Goal: Download file/media

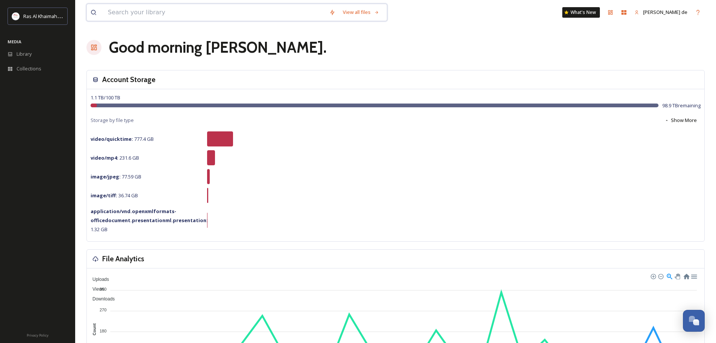
click at [222, 20] on input at bounding box center [215, 12] width 222 height 17
paste input "Rixos Al Mairid"
type input "Rixos Al Mairid"
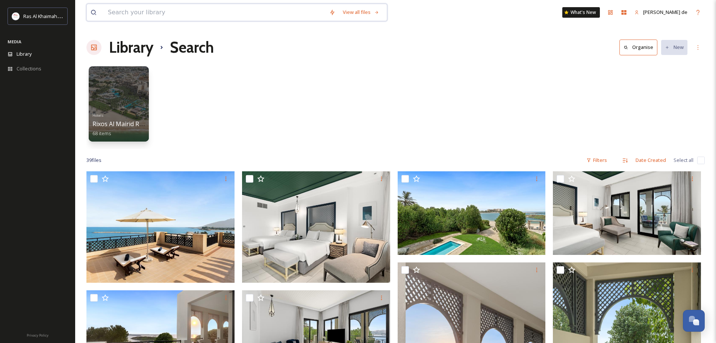
click at [169, 13] on input at bounding box center [215, 12] width 222 height 17
click at [521, 99] on div "Hotels Rixos Al Mairid Ras Al Khaimah 68 items" at bounding box center [395, 105] width 619 height 86
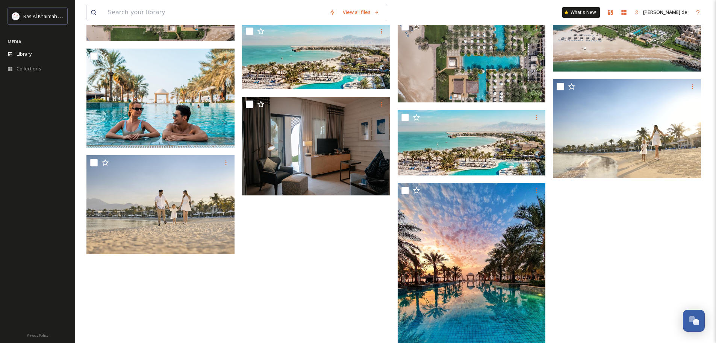
scroll to position [940, 0]
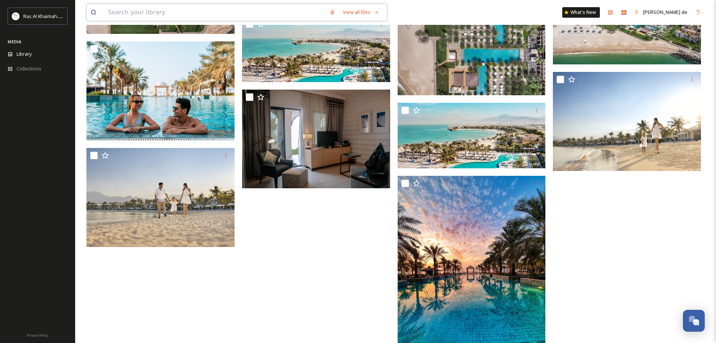
click at [160, 15] on input at bounding box center [215, 12] width 222 height 17
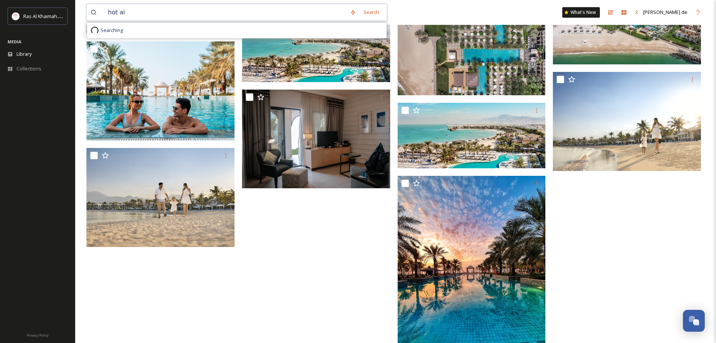
type input "hot air"
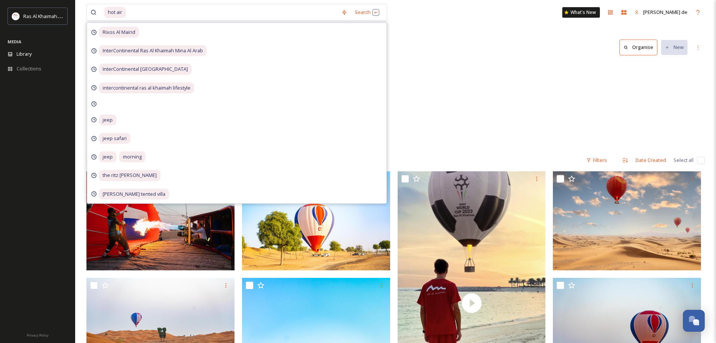
click at [448, 64] on div "Attractions & Activities RAK Airventure Tethered Hot Air Balloon 8 items" at bounding box center [395, 105] width 619 height 86
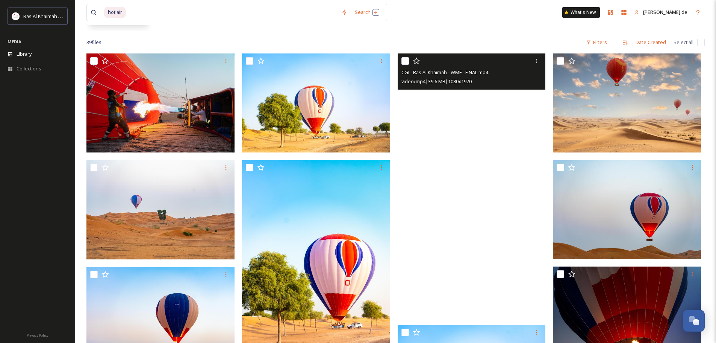
scroll to position [113, 0]
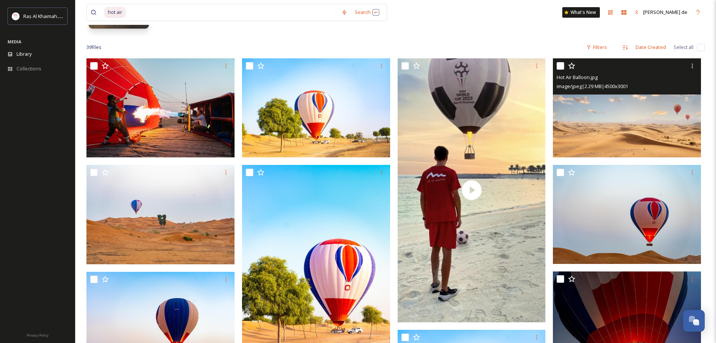
click at [652, 128] on img at bounding box center [627, 107] width 148 height 99
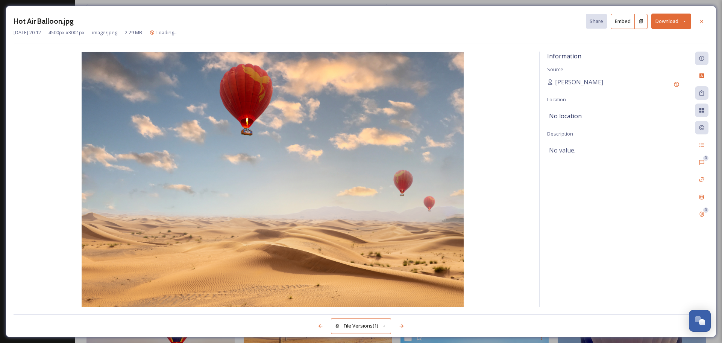
click at [668, 19] on button "Download" at bounding box center [671, 21] width 40 height 15
click at [654, 52] on span "Download Large (2000 x 1334)" at bounding box center [649, 53] width 66 height 7
click at [701, 20] on icon at bounding box center [702, 21] width 6 height 6
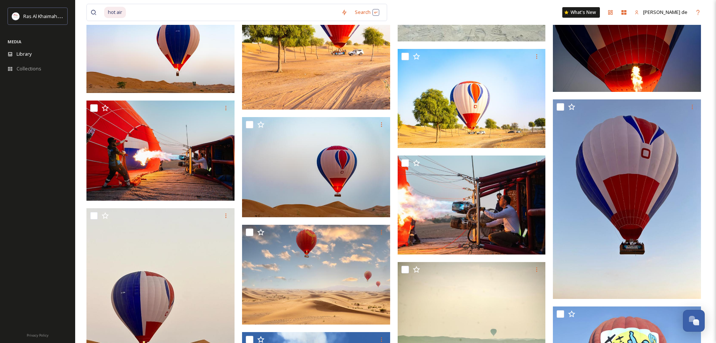
scroll to position [376, 0]
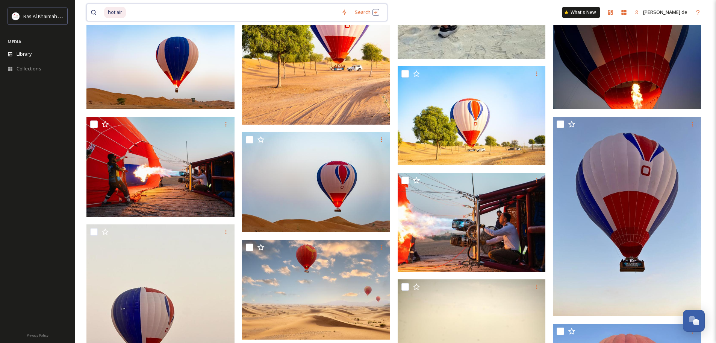
click at [124, 6] on div "hot air" at bounding box center [221, 12] width 234 height 17
drag, startPoint x: 147, startPoint y: 16, endPoint x: 85, endPoint y: 22, distance: 63.1
type input "h"
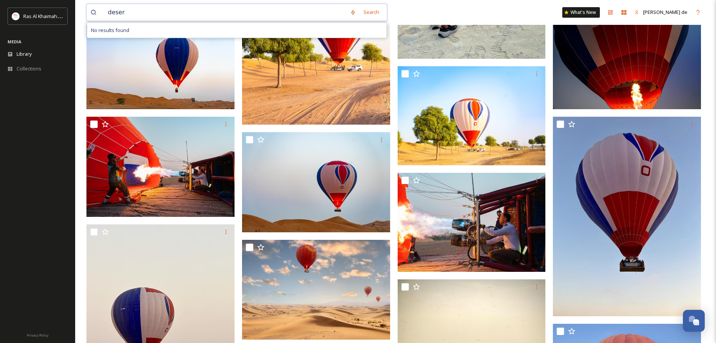
type input "desert"
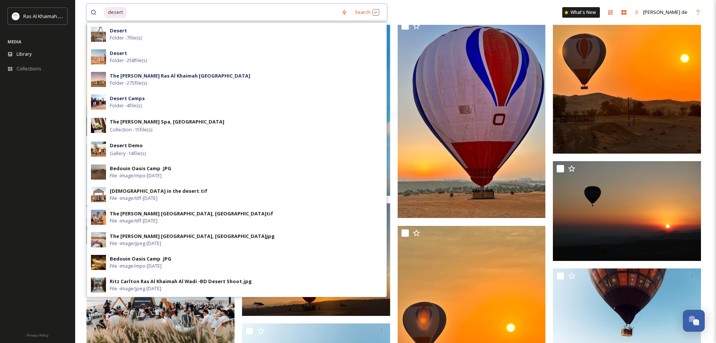
scroll to position [1166, 0]
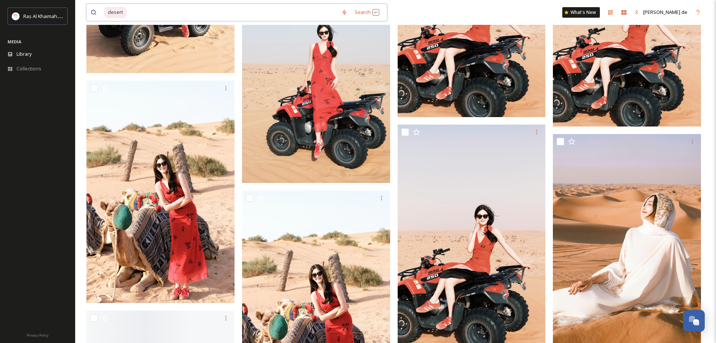
scroll to position [2256, 0]
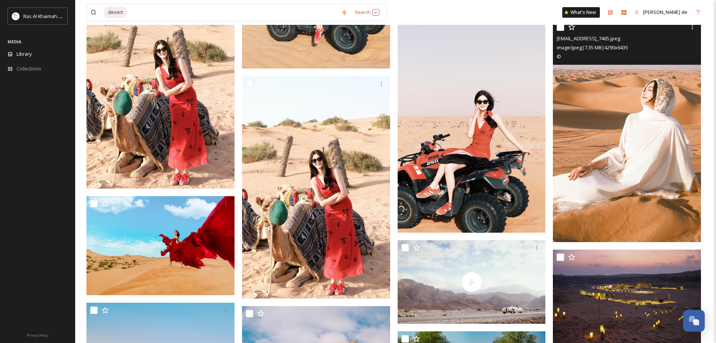
click at [632, 106] on img at bounding box center [627, 131] width 148 height 222
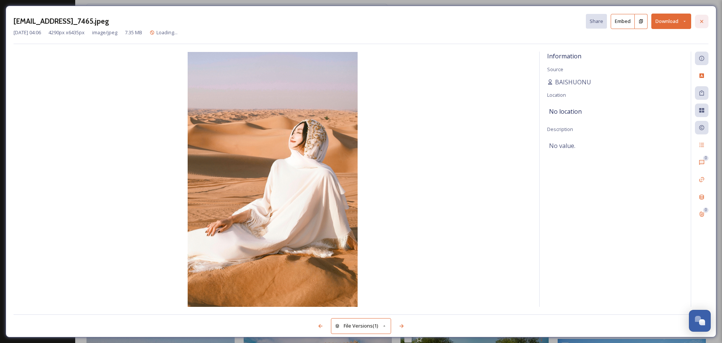
click at [698, 22] on div at bounding box center [702, 22] width 14 height 14
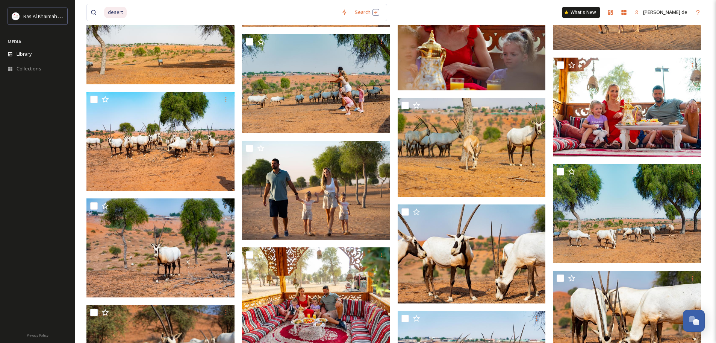
scroll to position [7107, 0]
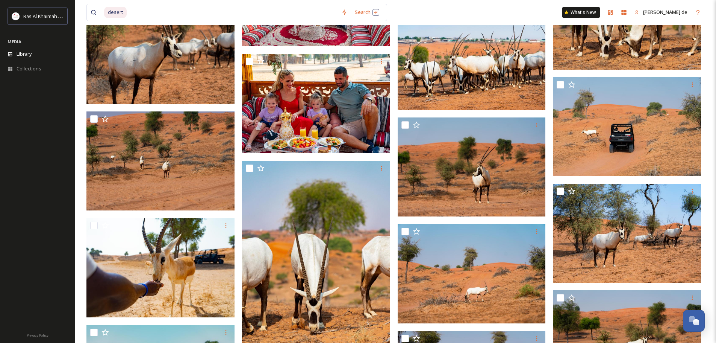
drag, startPoint x: 714, startPoint y: 134, endPoint x: 714, endPoint y: 143, distance: 9.4
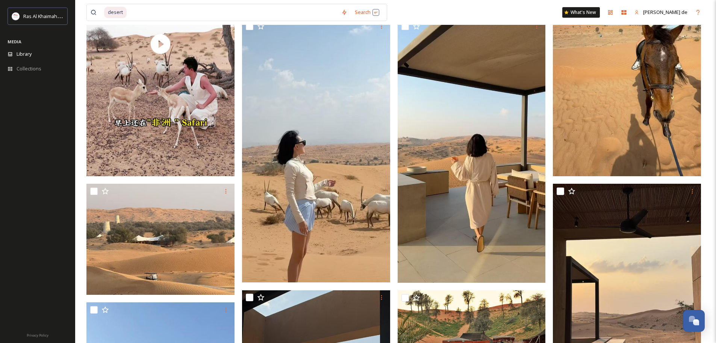
scroll to position [0, 0]
